Goal: Task Accomplishment & Management: Use online tool/utility

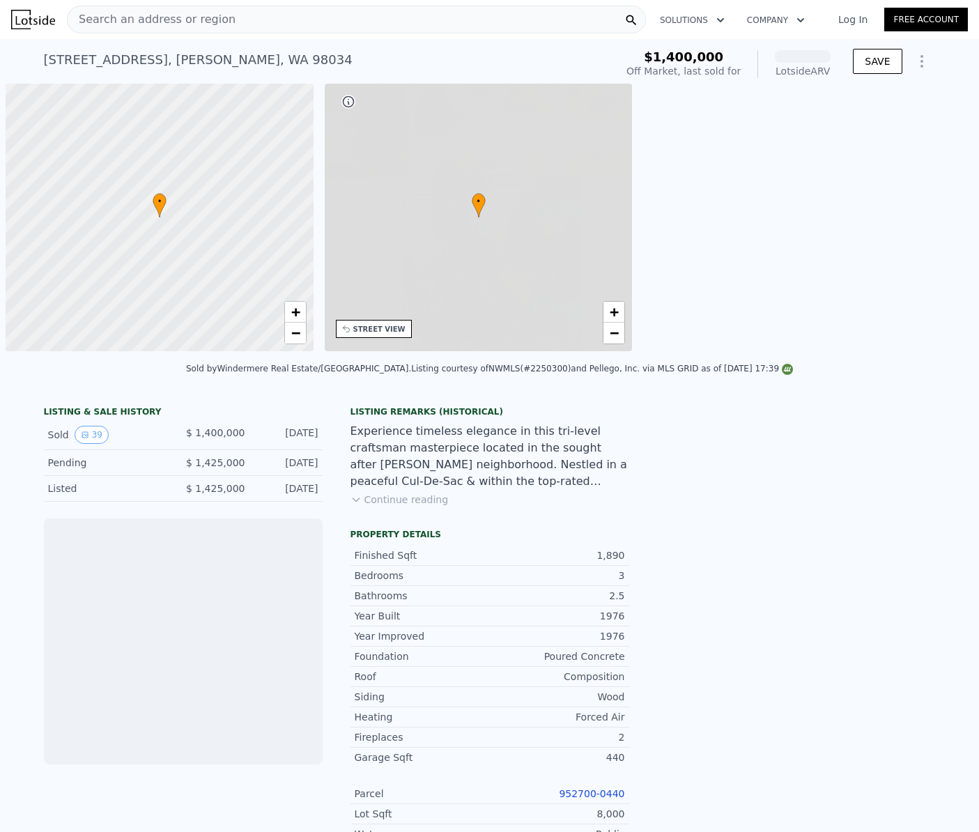
scroll to position [0, 6]
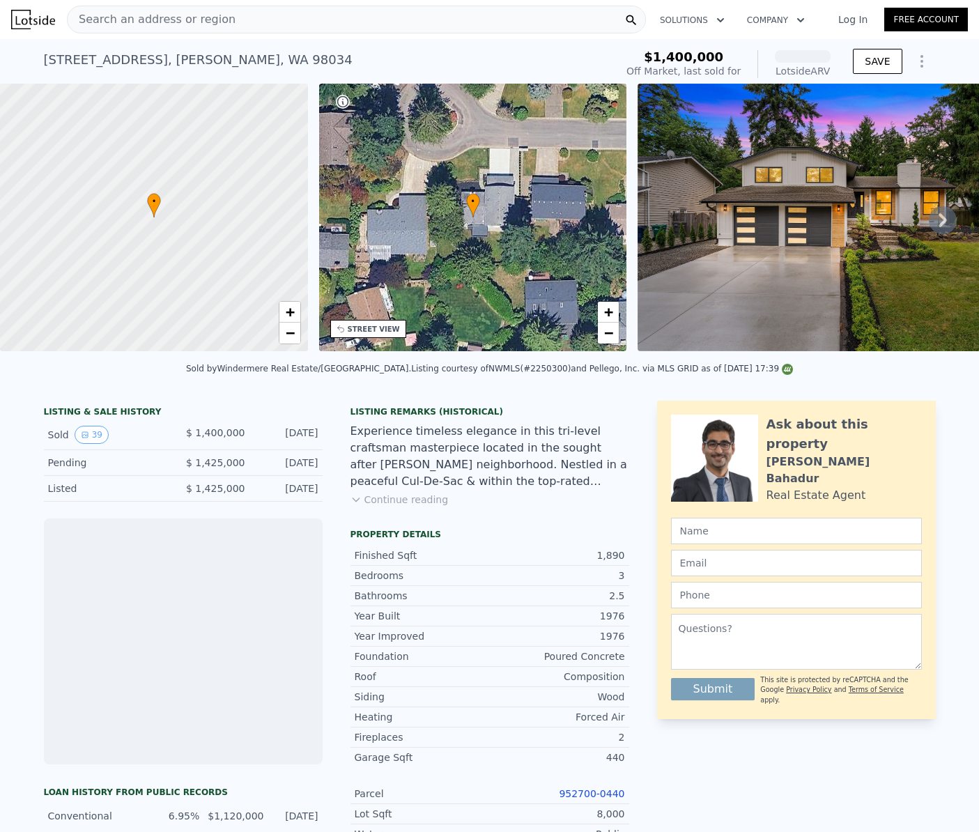
click at [186, 29] on div "Search an address or region" at bounding box center [152, 19] width 168 height 26
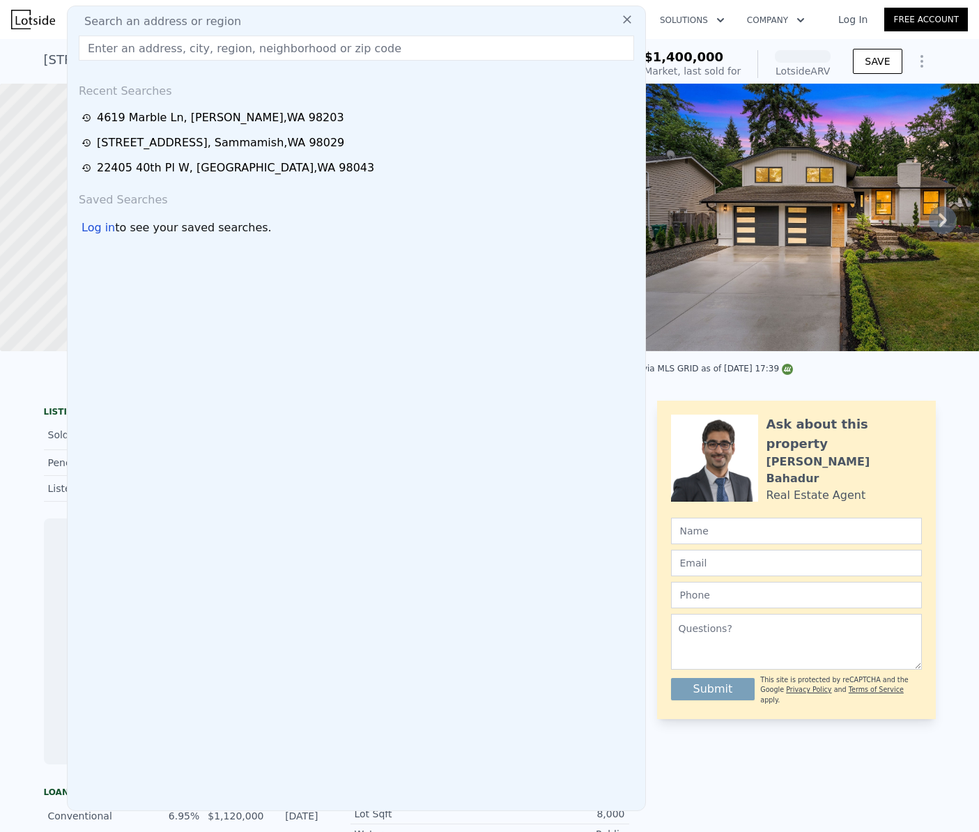
type input "[STREET_ADDRESS]"
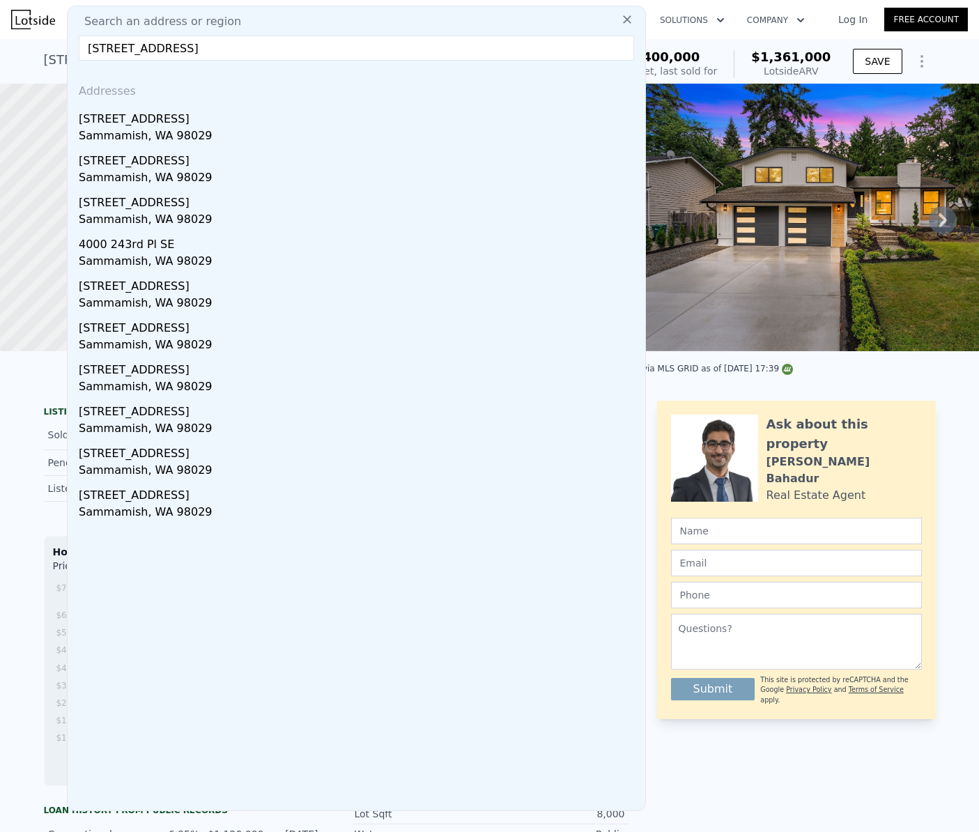
click at [857, 22] on link "Log In" at bounding box center [853, 20] width 63 height 14
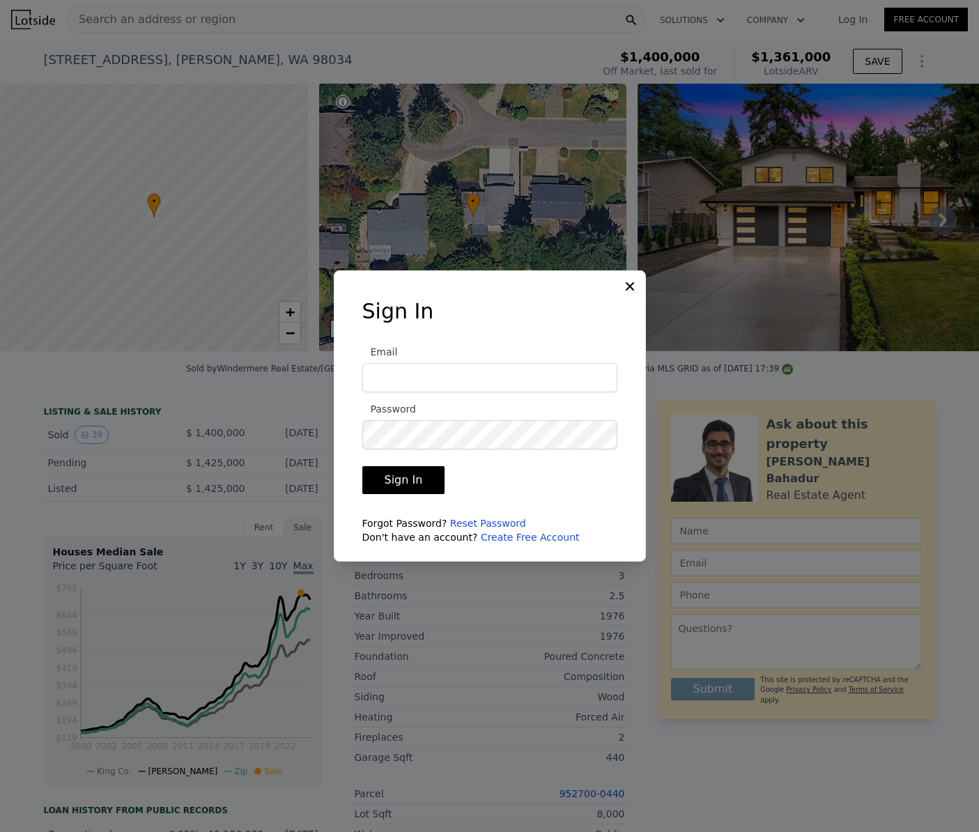
type input "[PERSON_NAME][EMAIL_ADDRESS][DOMAIN_NAME]"
click at [406, 485] on button "Sign In" at bounding box center [403, 480] width 83 height 28
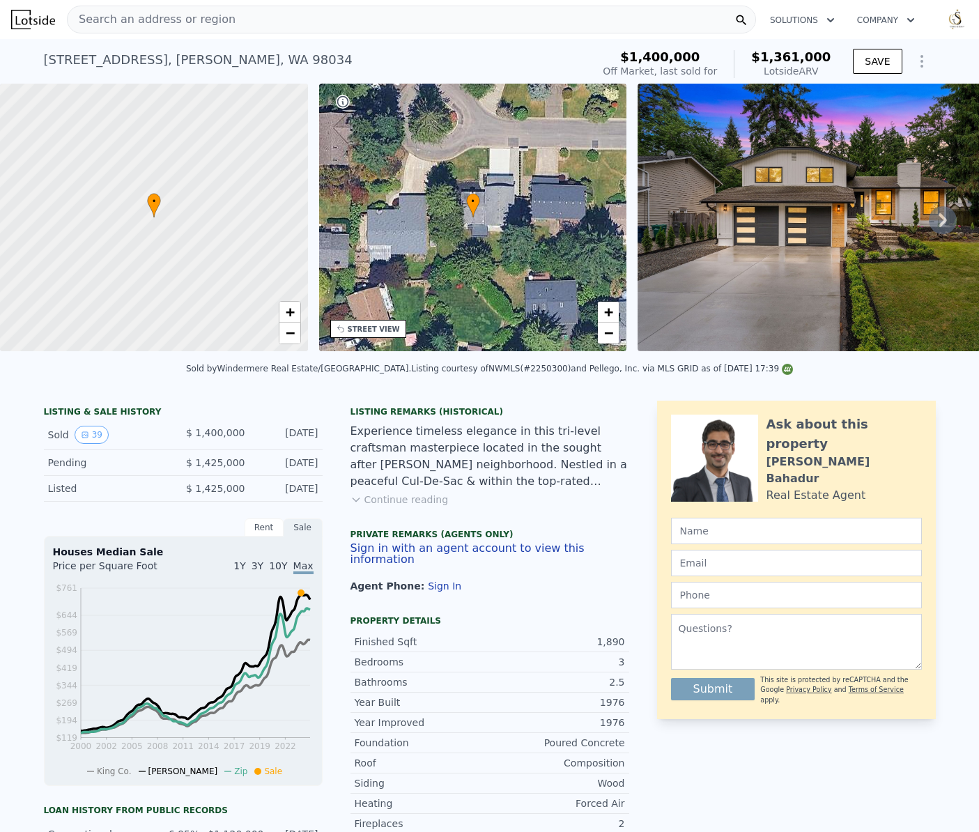
click at [288, 27] on div "Search an address or region" at bounding box center [411, 20] width 689 height 28
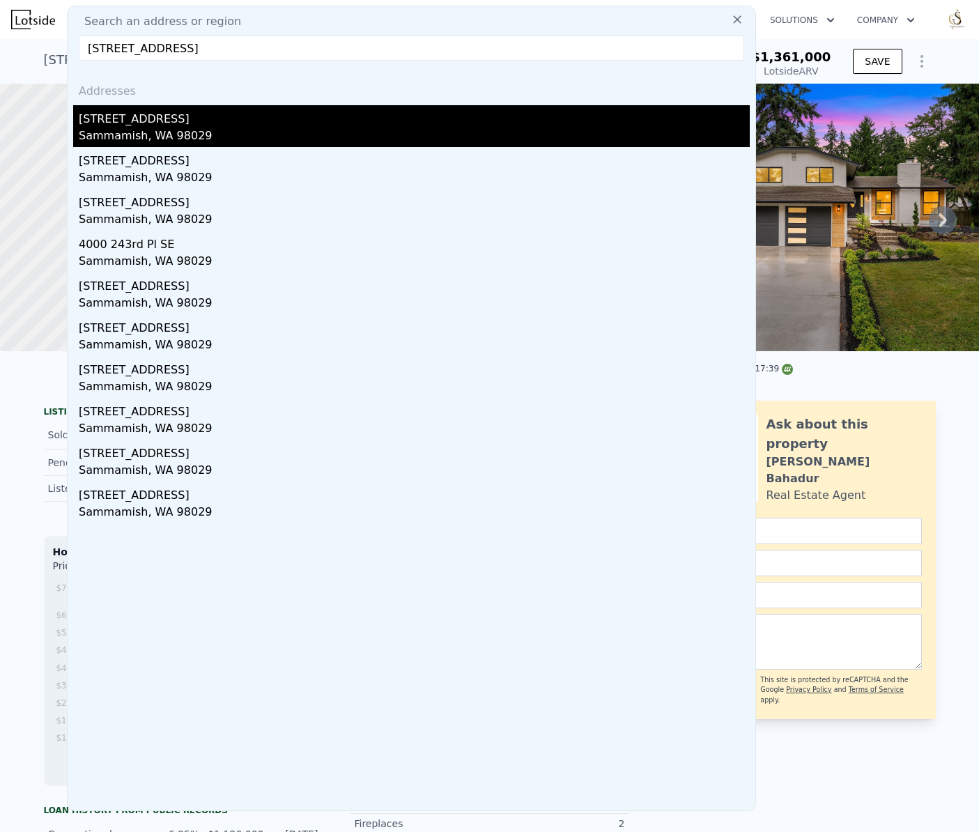
type input "[STREET_ADDRESS]"
click at [136, 130] on div "Sammamish, WA 98029" at bounding box center [414, 138] width 671 height 20
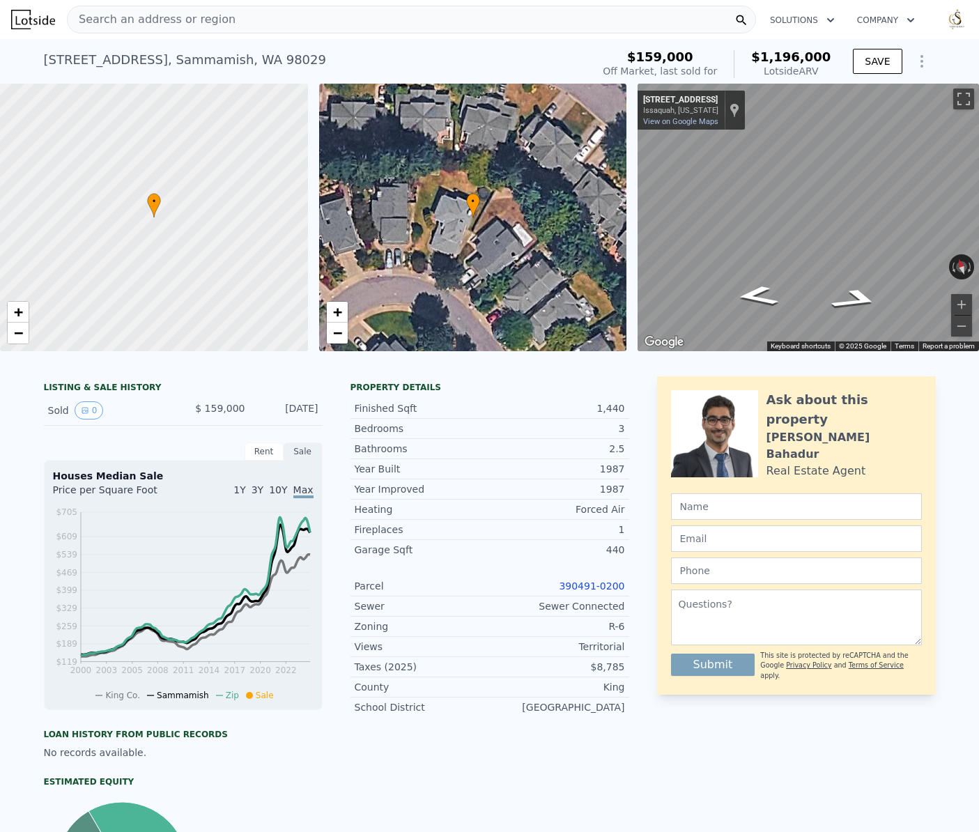
click at [599, 587] on link "390491-0200" at bounding box center [592, 586] width 66 height 11
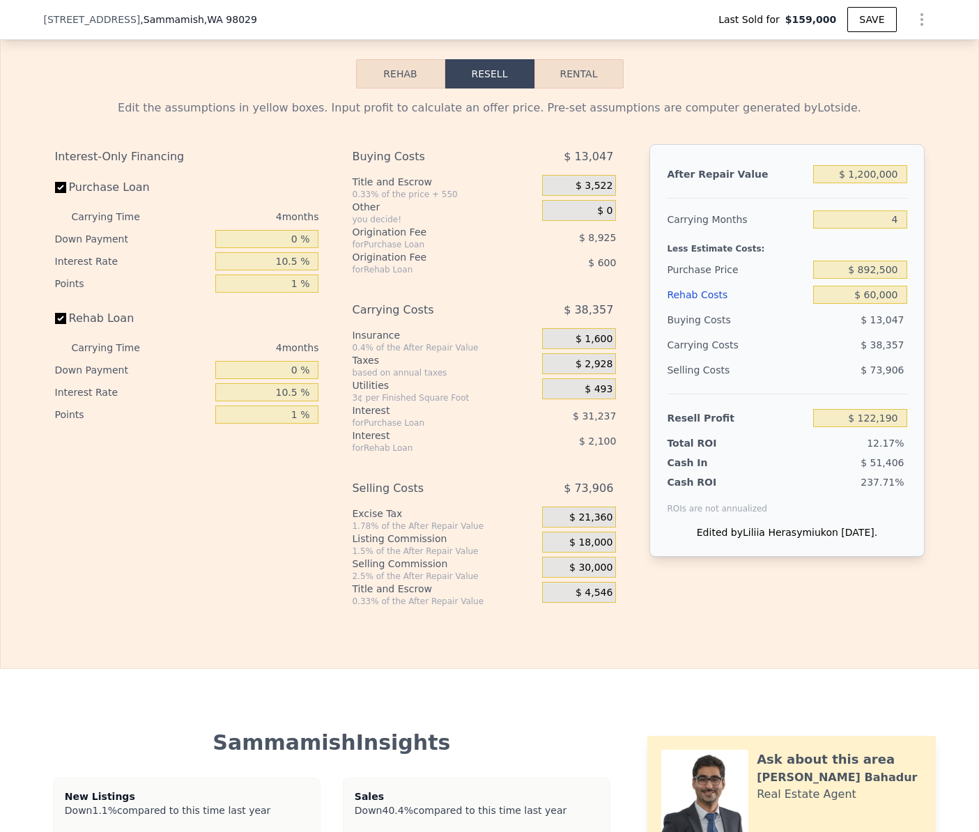
scroll to position [0, 1327]
click at [879, 177] on input "$ 1,200,000" at bounding box center [859, 174] width 93 height 18
type input "$ 12"
type input "-$ 1,002,842"
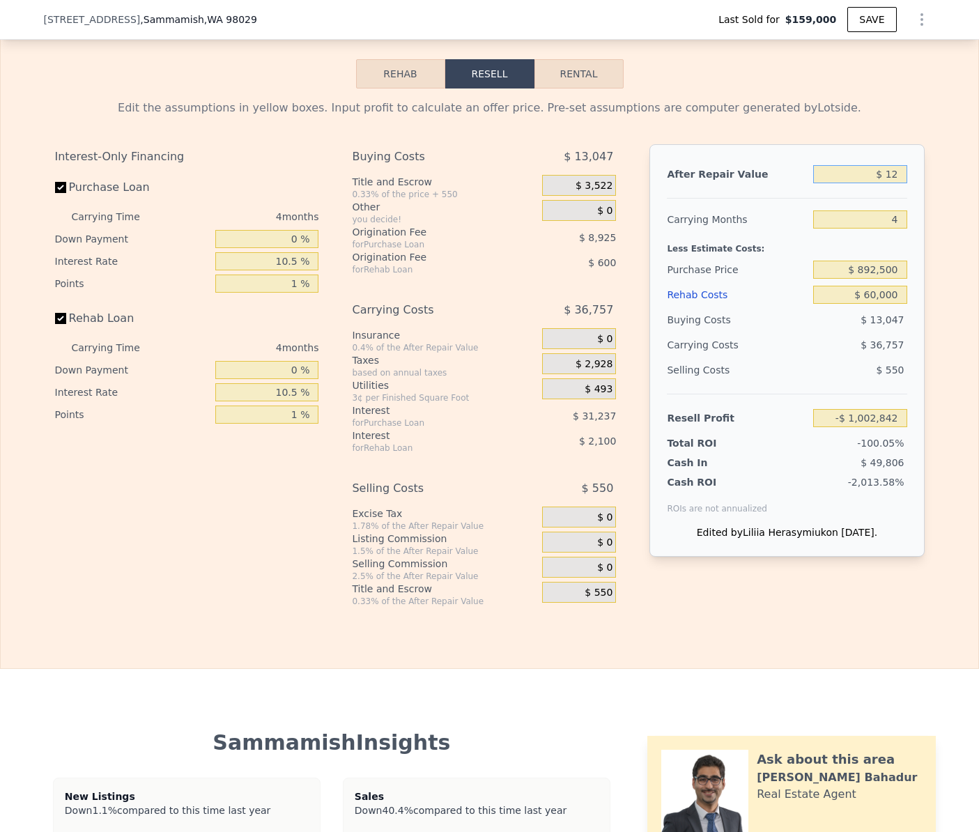
type input "$ 127"
type input "-$ 1,002,734"
type input "$ 1,275"
type input "-$ 1,001,659"
type input "$ 1,275,000"
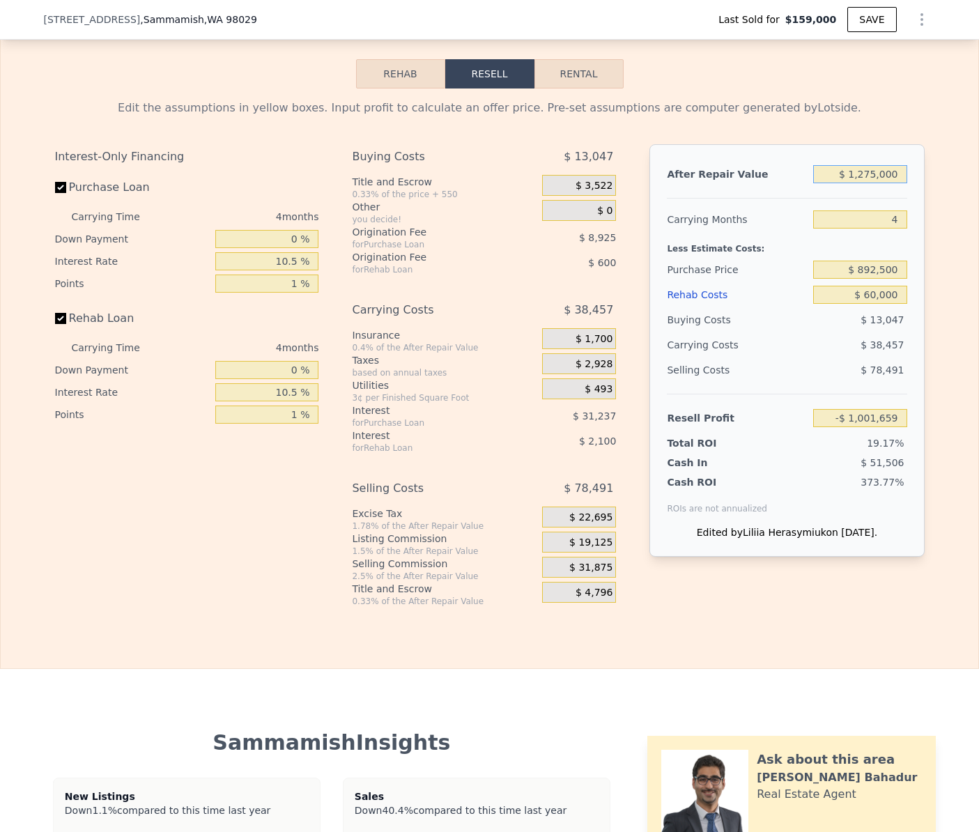
type input "$ 192,505"
type input "$ 1,275,000"
click at [888, 221] on input "4" at bounding box center [859, 220] width 93 height 18
type input "3"
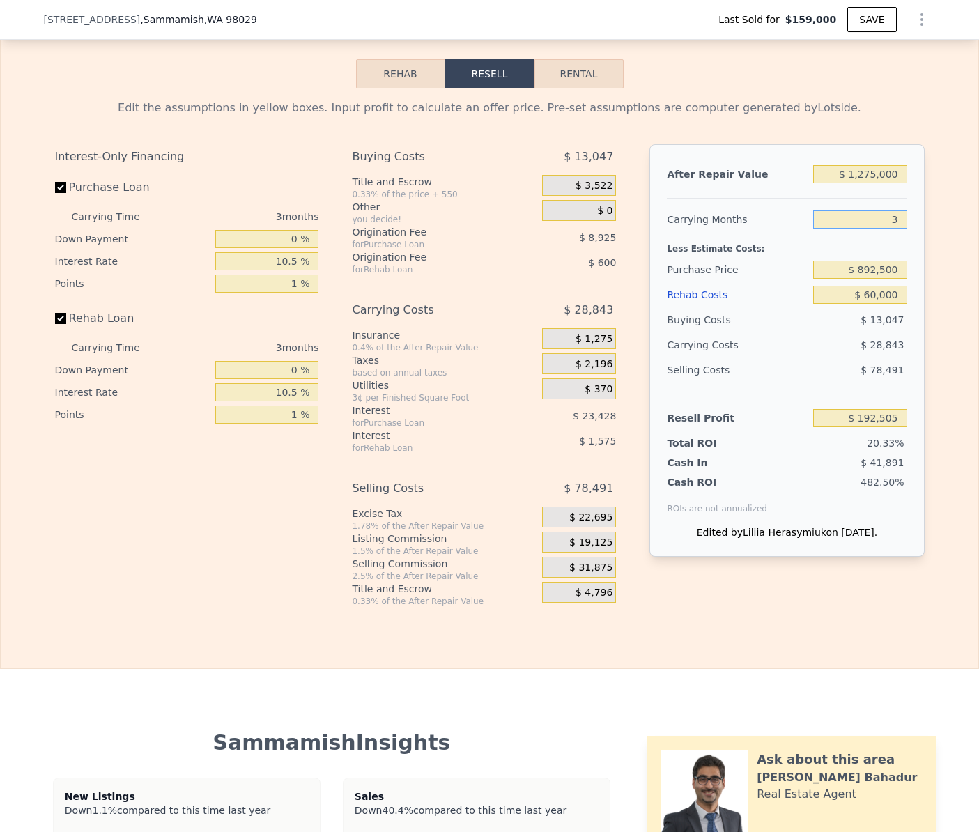
type input "$ 202,119"
type input "3"
click at [876, 268] on input "$ 892,500" at bounding box center [859, 270] width 93 height 18
click at [819, 346] on div "$ 28,843" at bounding box center [834, 345] width 147 height 25
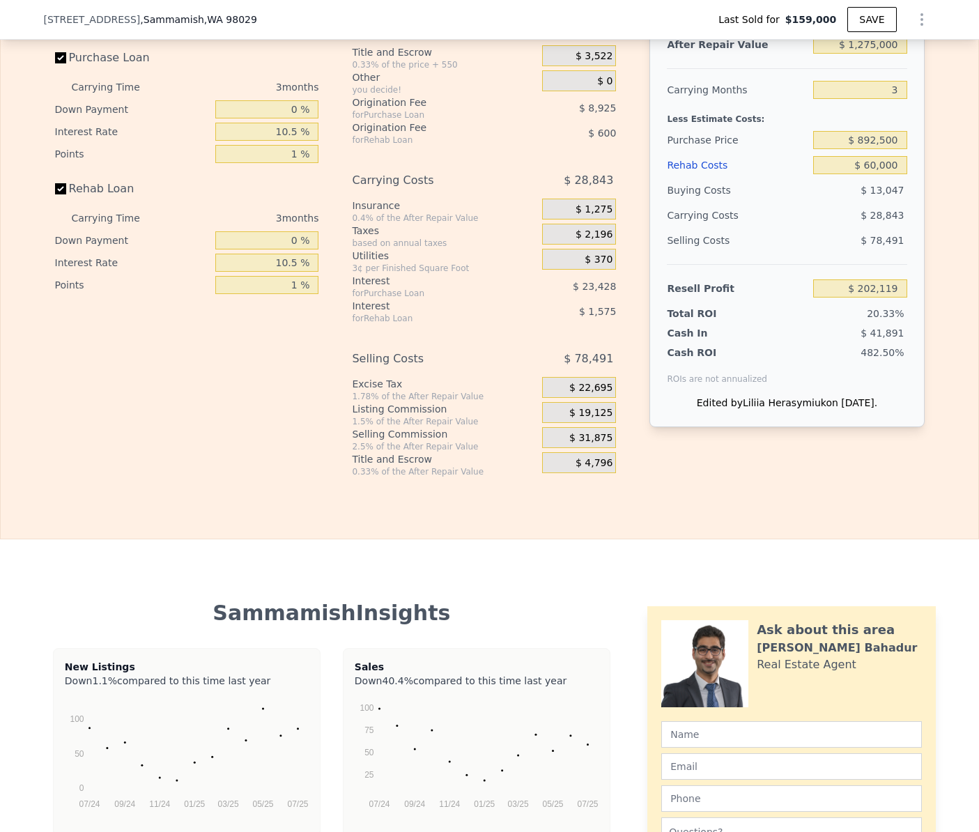
scroll to position [2134, 0]
